Goal: Information Seeking & Learning: Check status

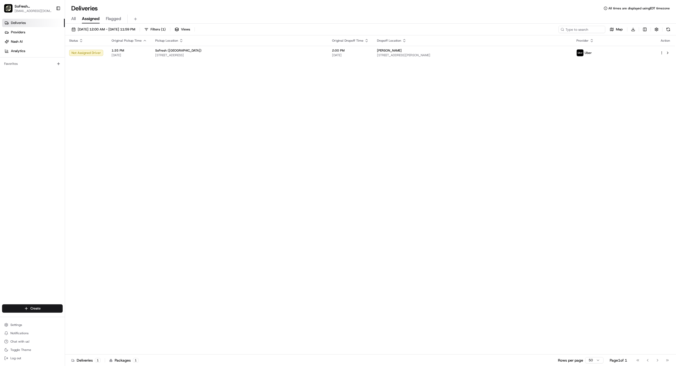
click at [360, 60] on div "Status Original Pickup Time Pickup Location Original Dropoff Time Dropoff Locat…" at bounding box center [370, 194] width 610 height 319
click at [324, 53] on span "[STREET_ADDRESS]" at bounding box center [239, 55] width 168 height 4
click at [487, 53] on div "[PERSON_NAME] [STREET_ADDRESS][PERSON_NAME]" at bounding box center [472, 52] width 191 height 9
